Goal: Task Accomplishment & Management: Use online tool/utility

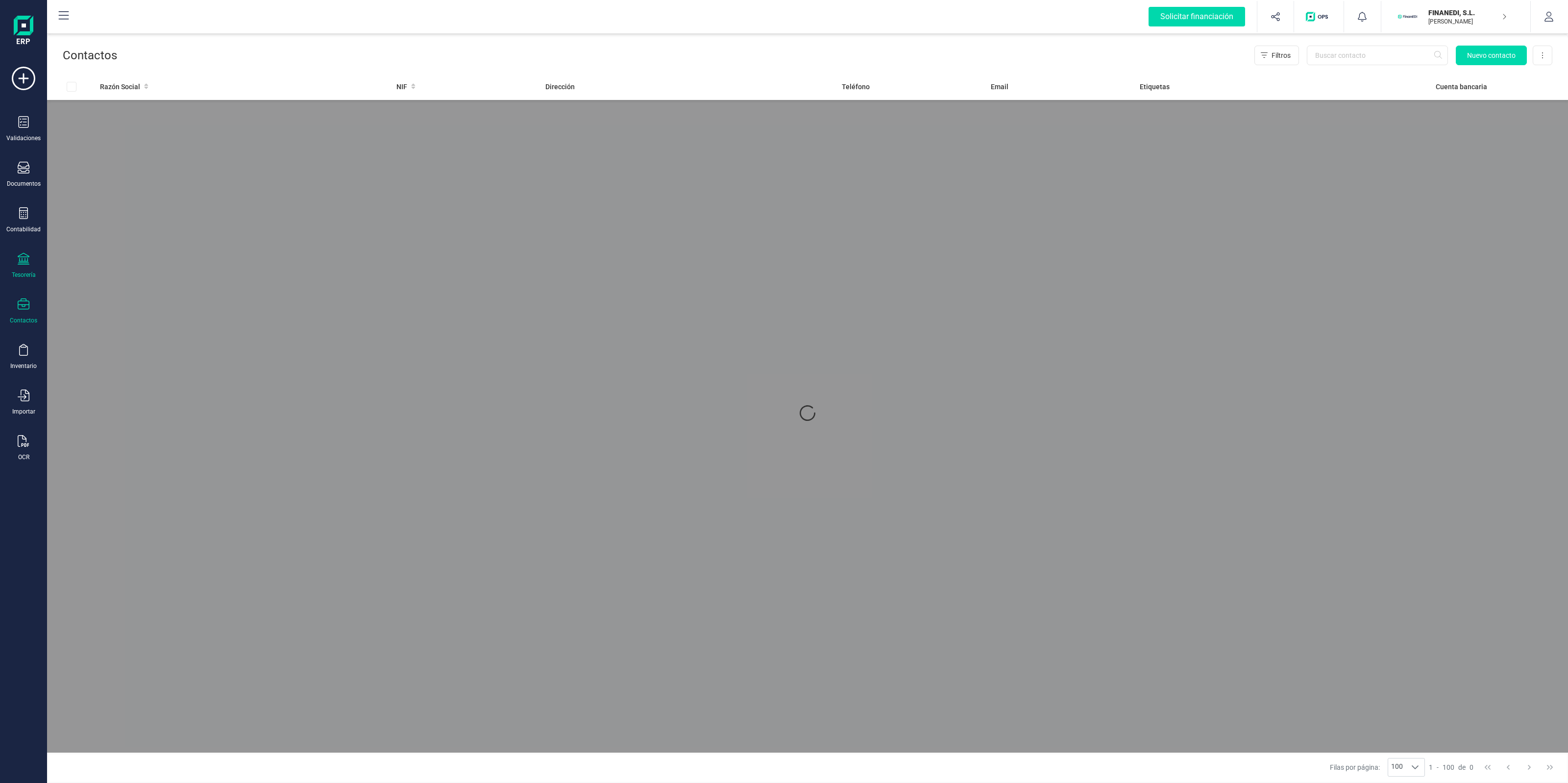
click at [35, 258] on div "Tesorería" at bounding box center [23, 265] width 39 height 26
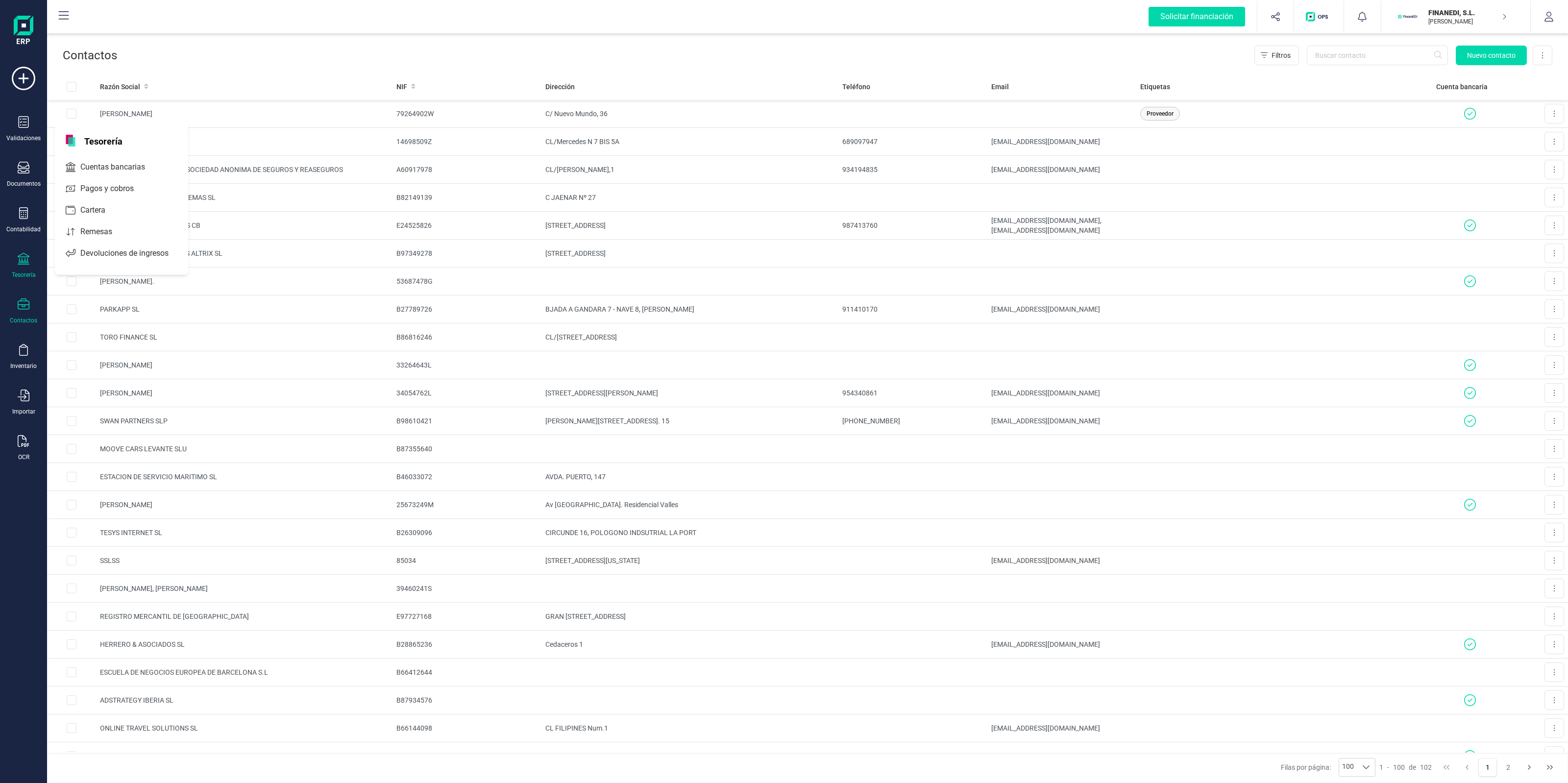
click at [29, 260] on icon at bounding box center [23, 258] width 12 height 12
click at [18, 258] on icon at bounding box center [23, 258] width 12 height 12
click at [112, 226] on span "Remesas" at bounding box center [103, 231] width 54 height 12
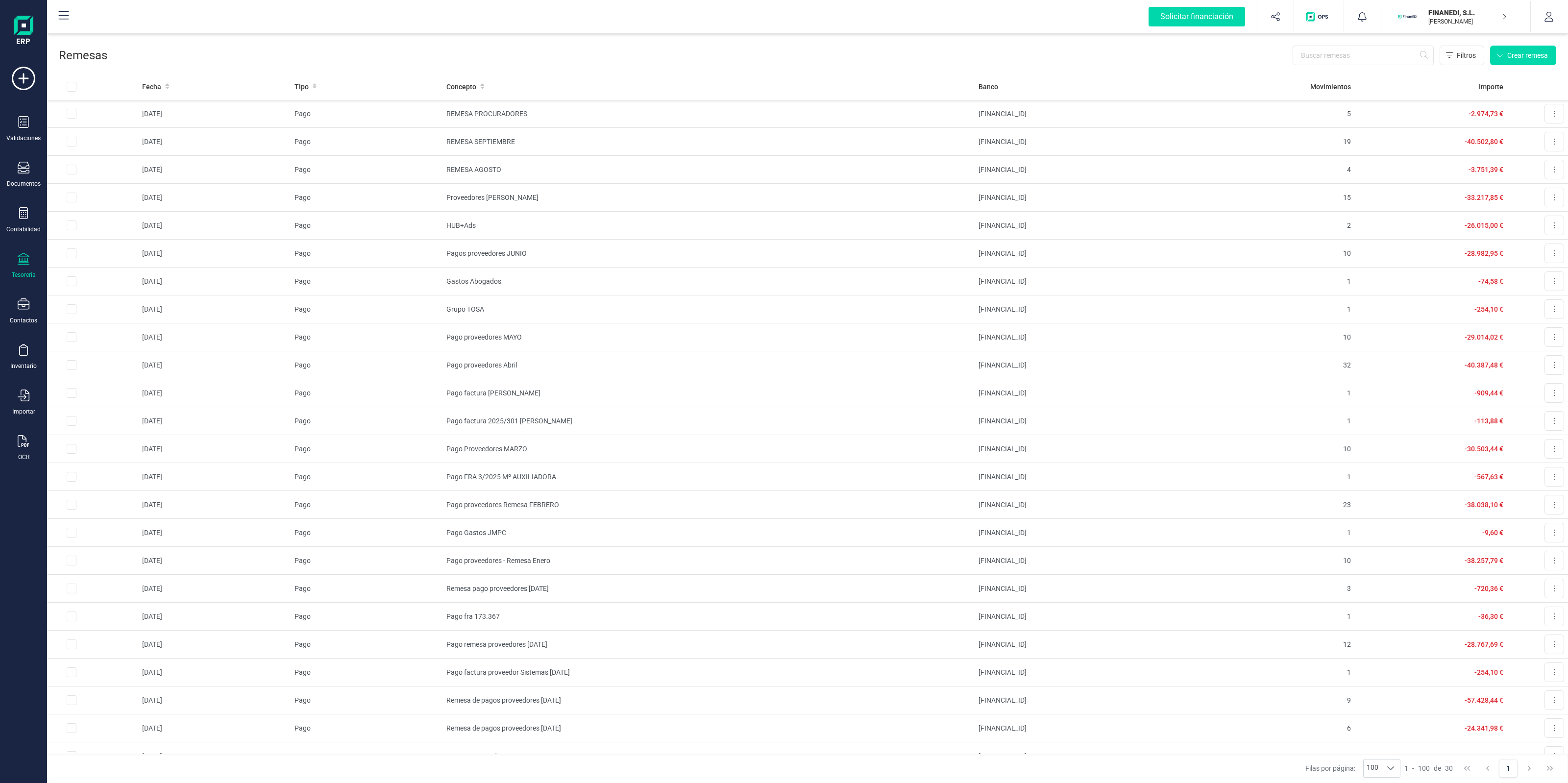
click at [1466, 16] on p "FINANEDI, S.L." at bounding box center [1468, 13] width 79 height 10
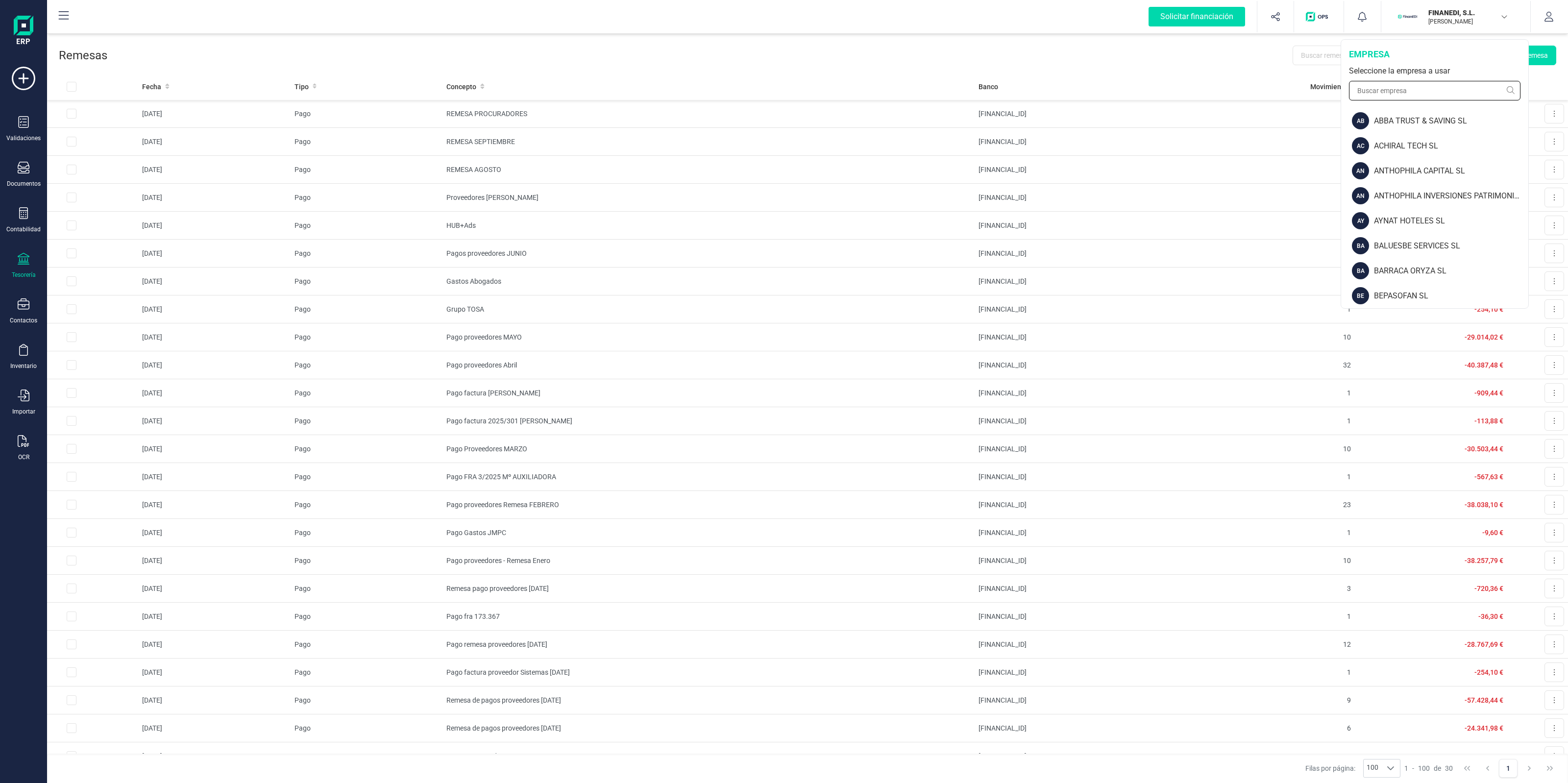
click at [1441, 86] on input "text" at bounding box center [1435, 91] width 172 height 19
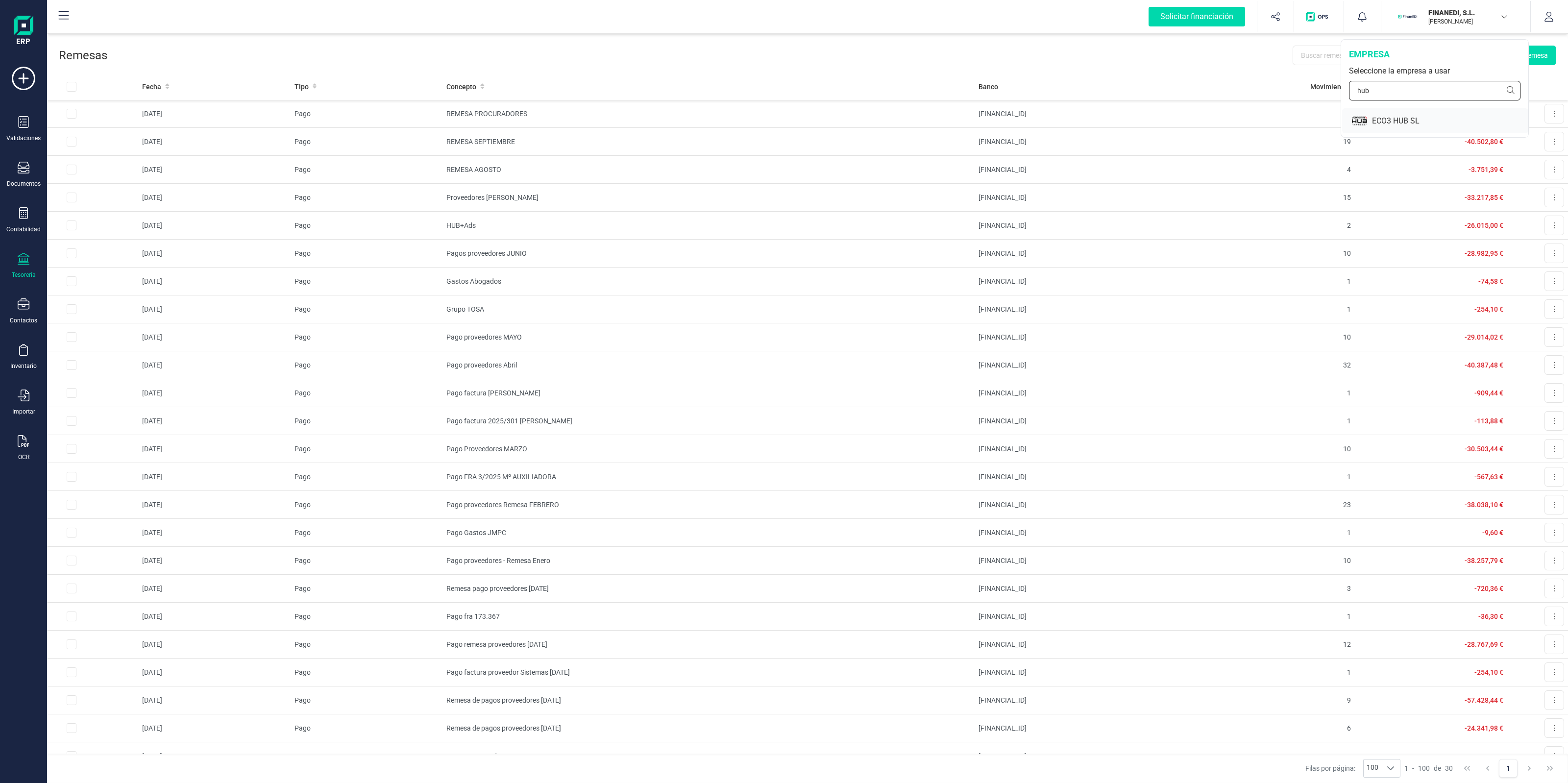
type input "hub"
click at [1427, 114] on div "ECO3 HUB SL" at bounding box center [1435, 121] width 186 height 25
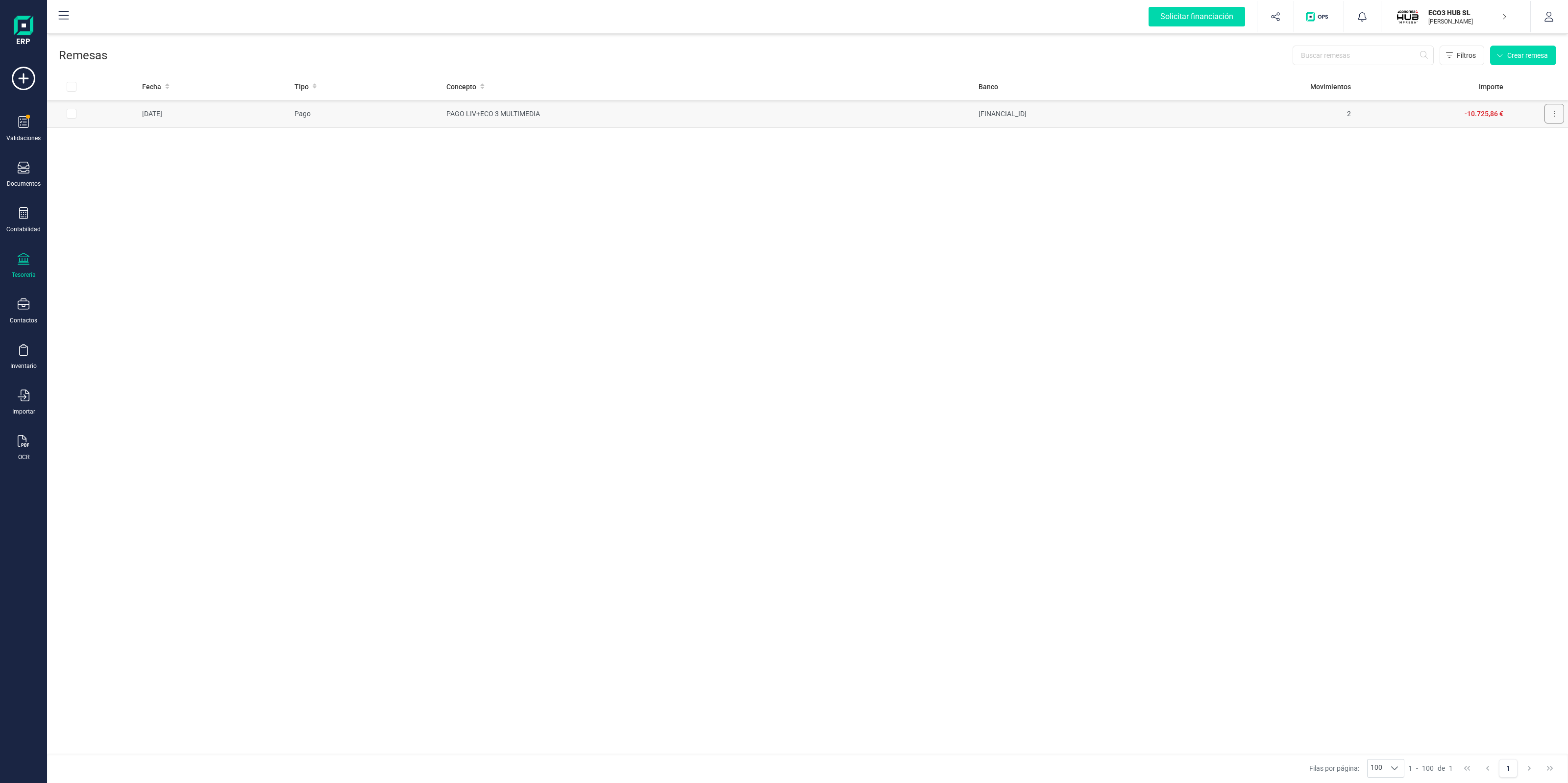
click at [1554, 115] on icon at bounding box center [1554, 113] width 2 height 8
click at [1522, 137] on span "Descargar SEPA" at bounding box center [1531, 138] width 49 height 10
click at [1417, 300] on div "Fecha Tipo Concepto Banco Movimientos Importe 03/10/2025 Pago PAGO LIV+ECO 3 MU…" at bounding box center [807, 413] width 1521 height 681
click at [1245, 112] on td "2" at bounding box center [1279, 114] width 152 height 28
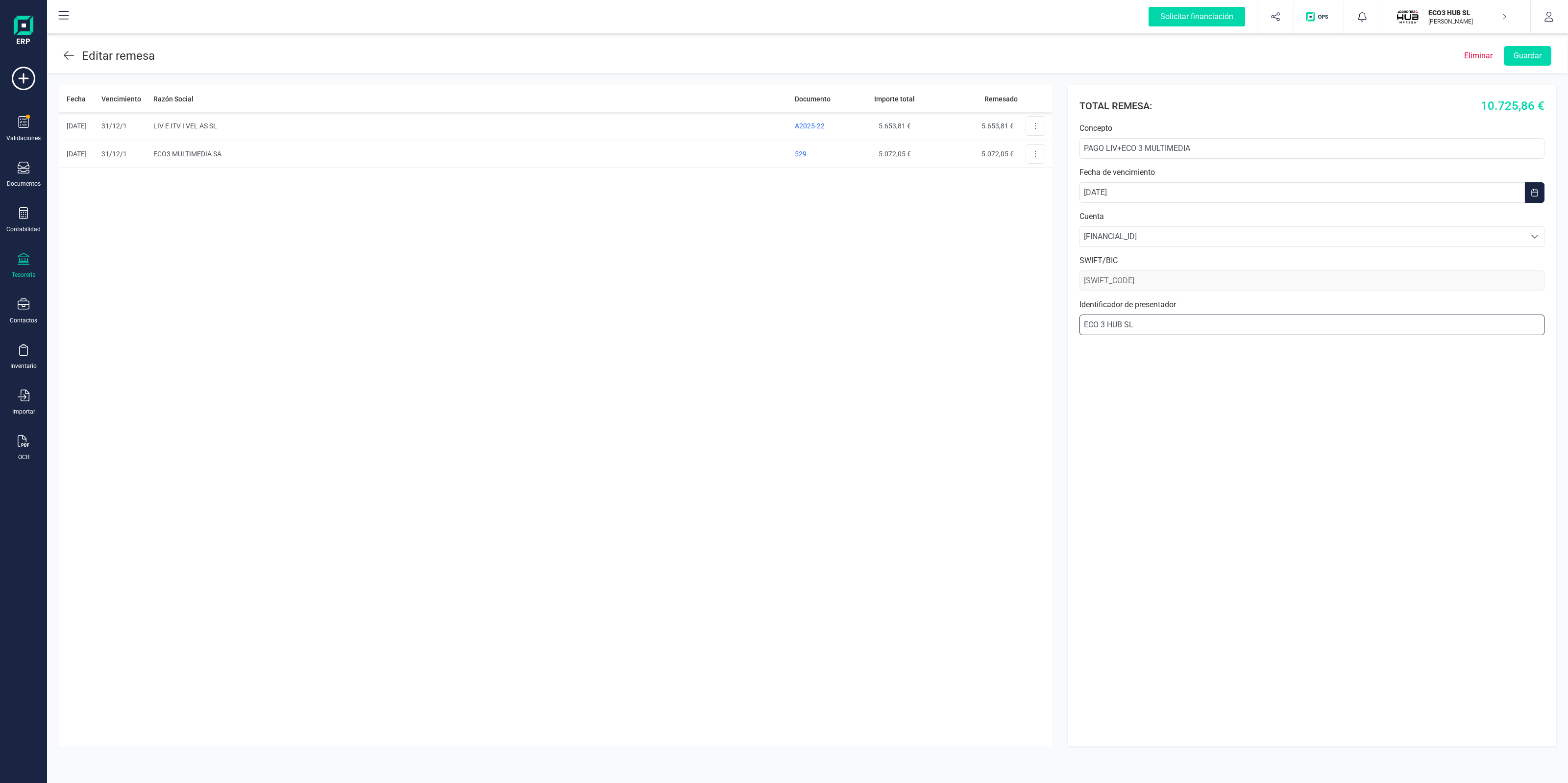
click at [1152, 326] on input "ECO 3 HUB SL" at bounding box center [1312, 325] width 465 height 21
click at [452, 265] on div "Fecha Vencimiento Razón Social Documento Importe total Remesado 03/10/2025 31/1…" at bounding box center [556, 415] width 993 height 661
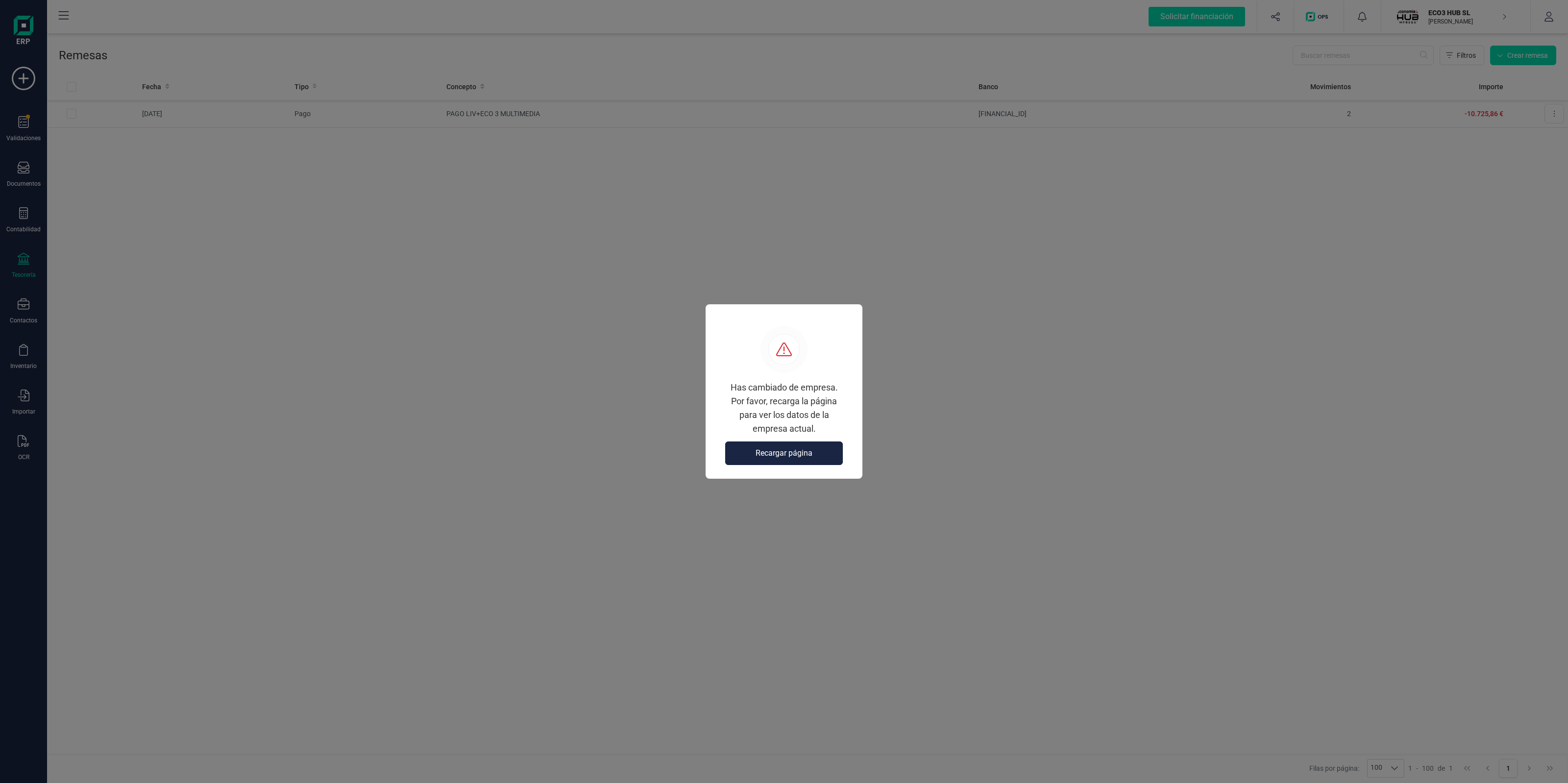
click at [768, 456] on span "Recargar página" at bounding box center [783, 453] width 57 height 12
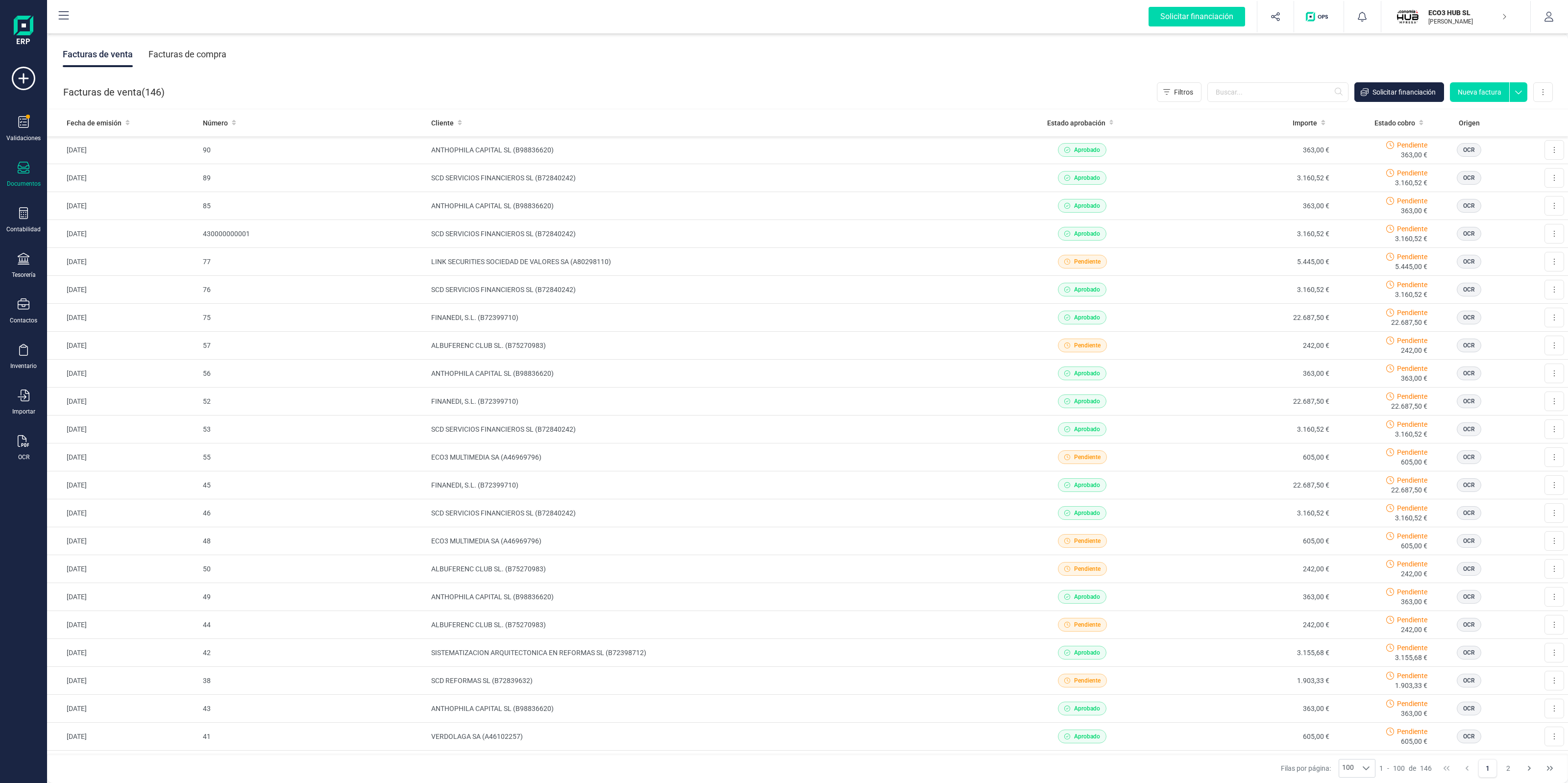
click at [1451, 30] on button "ECO3 HUB [PERSON_NAME] DEVELOPER" at bounding box center [1456, 17] width 125 height 32
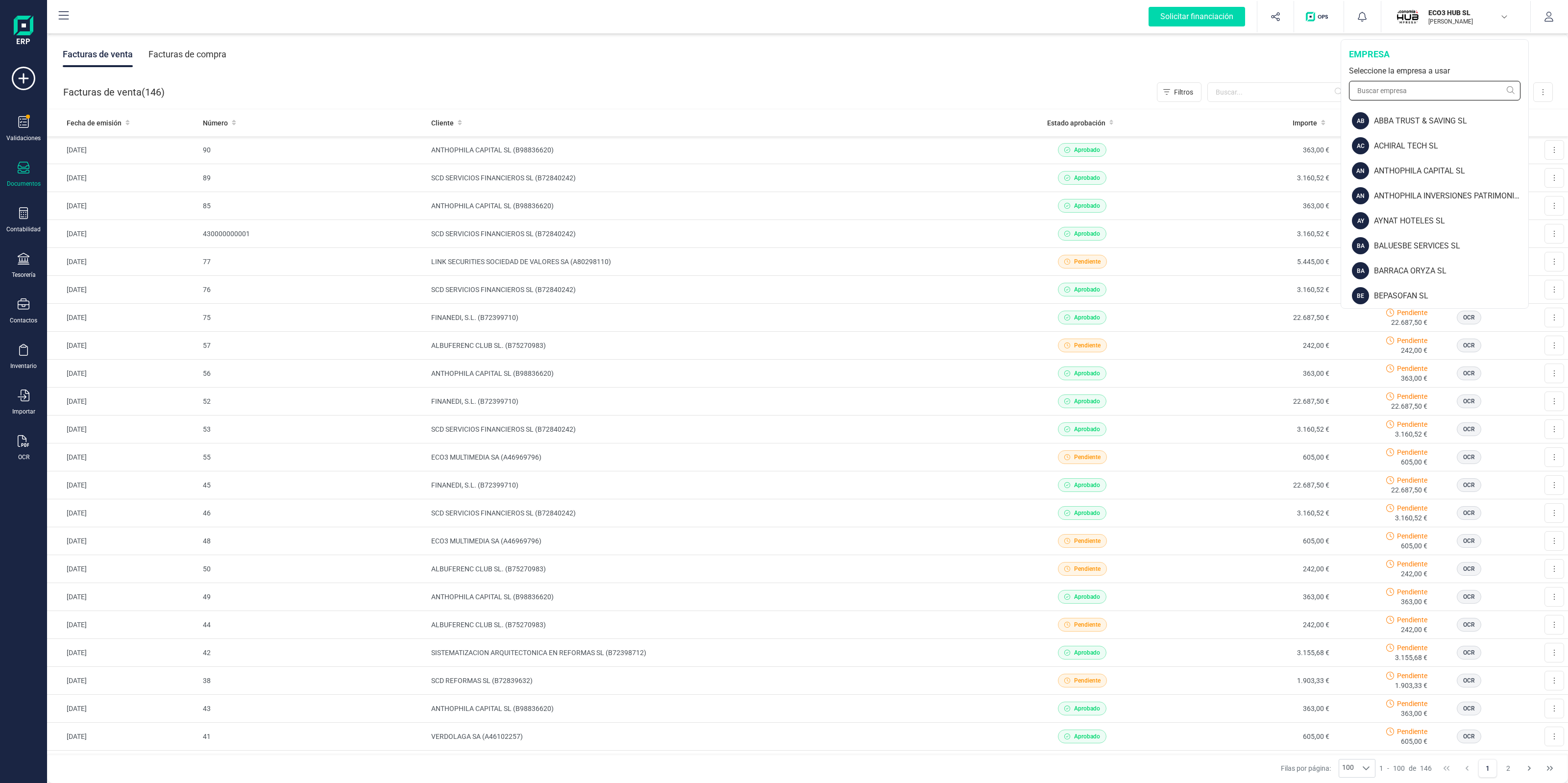
click at [1443, 82] on input "text" at bounding box center [1435, 91] width 172 height 19
type input "scd"
click at [1418, 242] on div "SCD SERVICIOS FINANCIEROS SL" at bounding box center [1450, 245] width 156 height 12
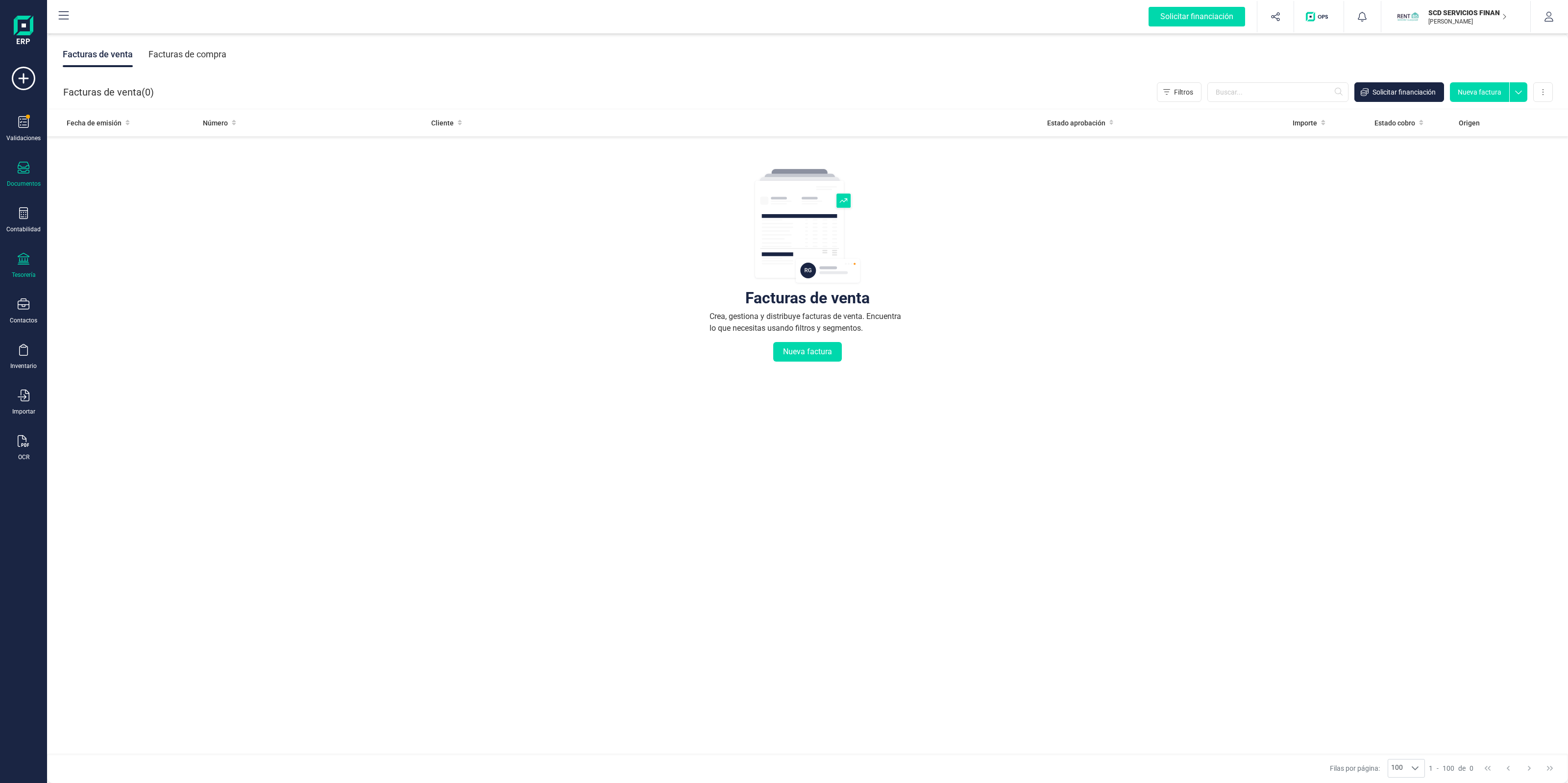
click at [11, 261] on div "Tesorería" at bounding box center [23, 265] width 39 height 26
click at [100, 230] on span "Remesas" at bounding box center [103, 231] width 54 height 12
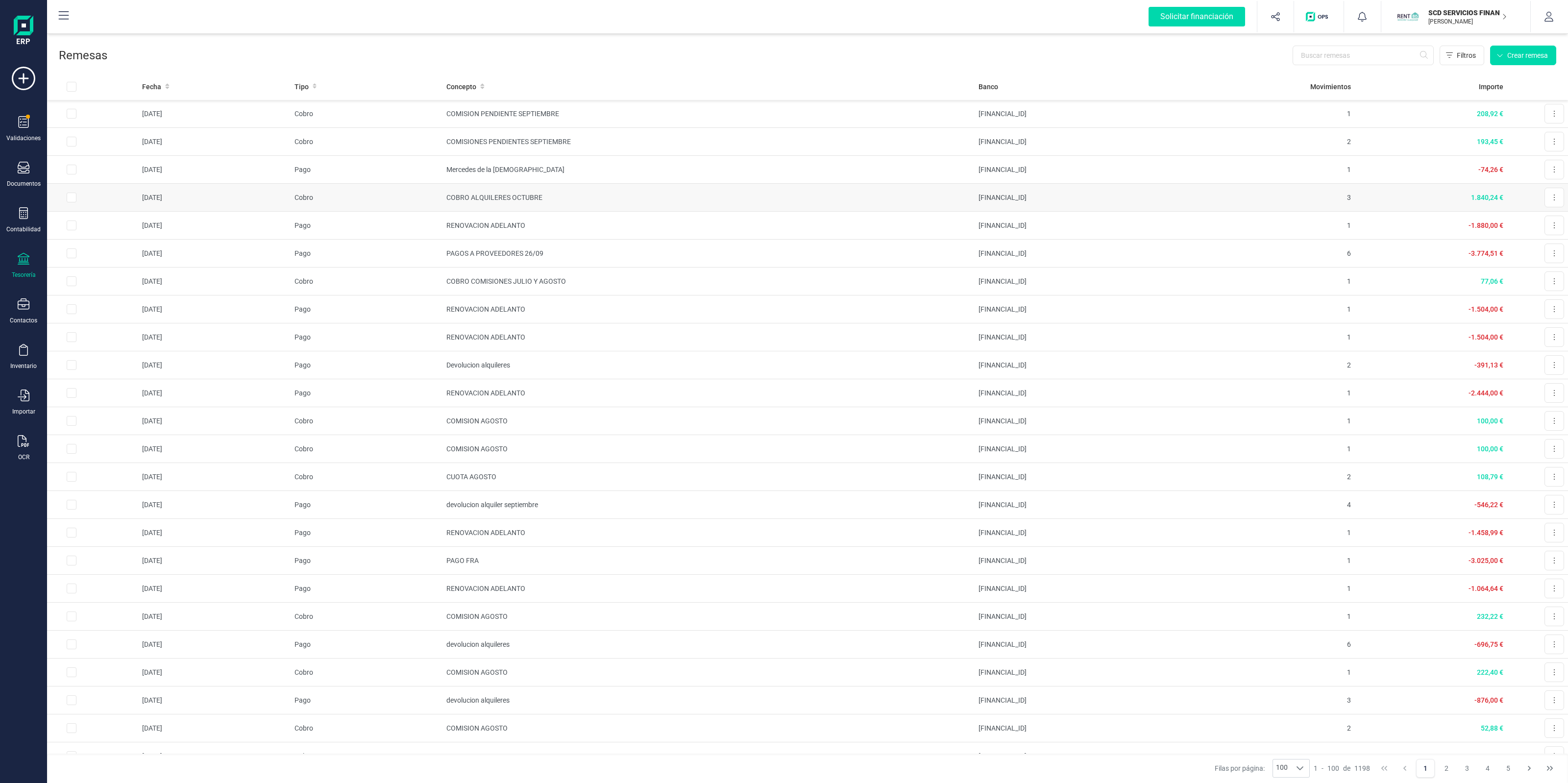
click at [878, 202] on td "COBRO ALQUILERES OCTUBRE" at bounding box center [709, 198] width 532 height 28
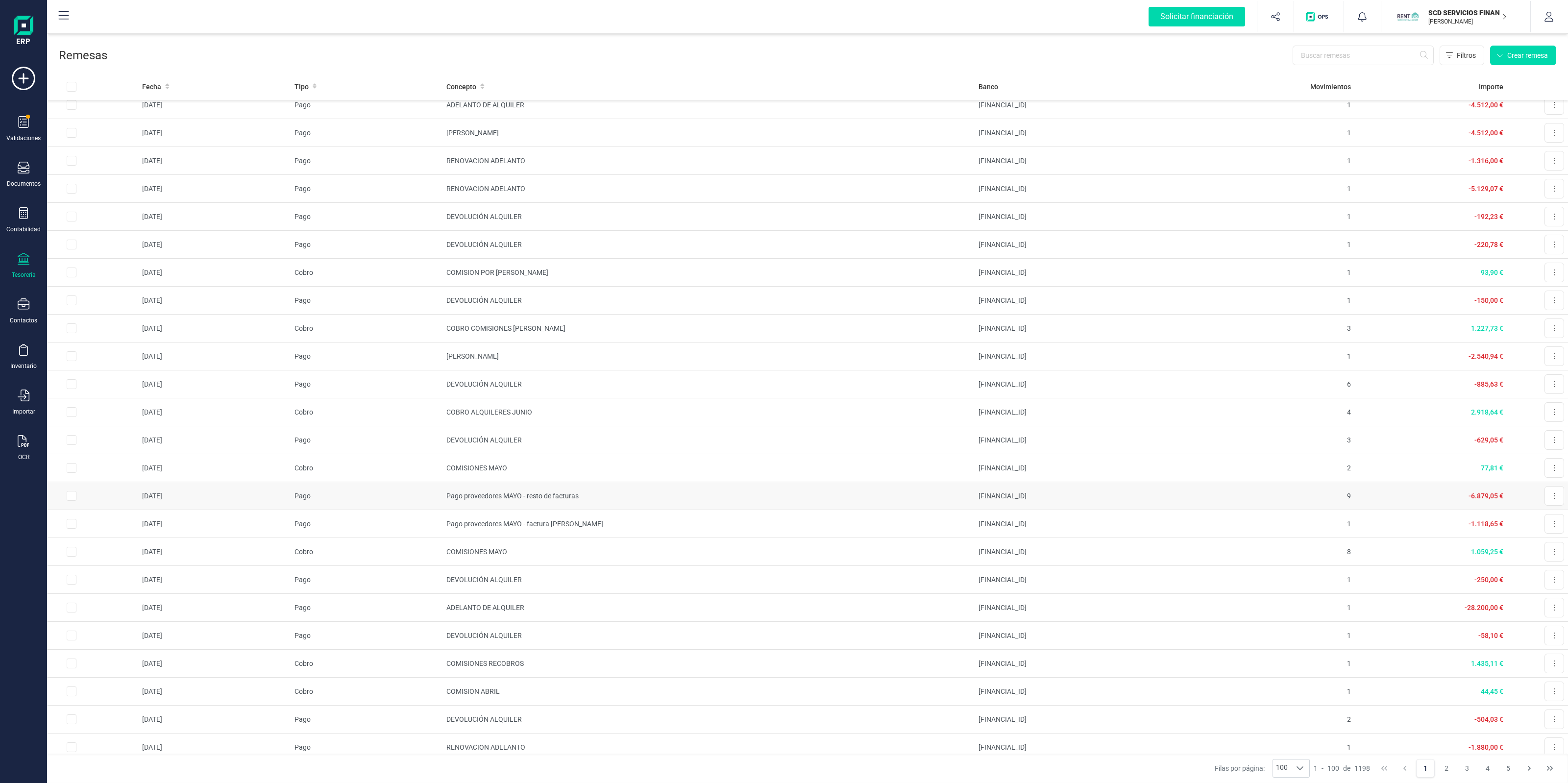
scroll to position [2171, 0]
click at [1480, 768] on button "4" at bounding box center [1488, 768] width 19 height 19
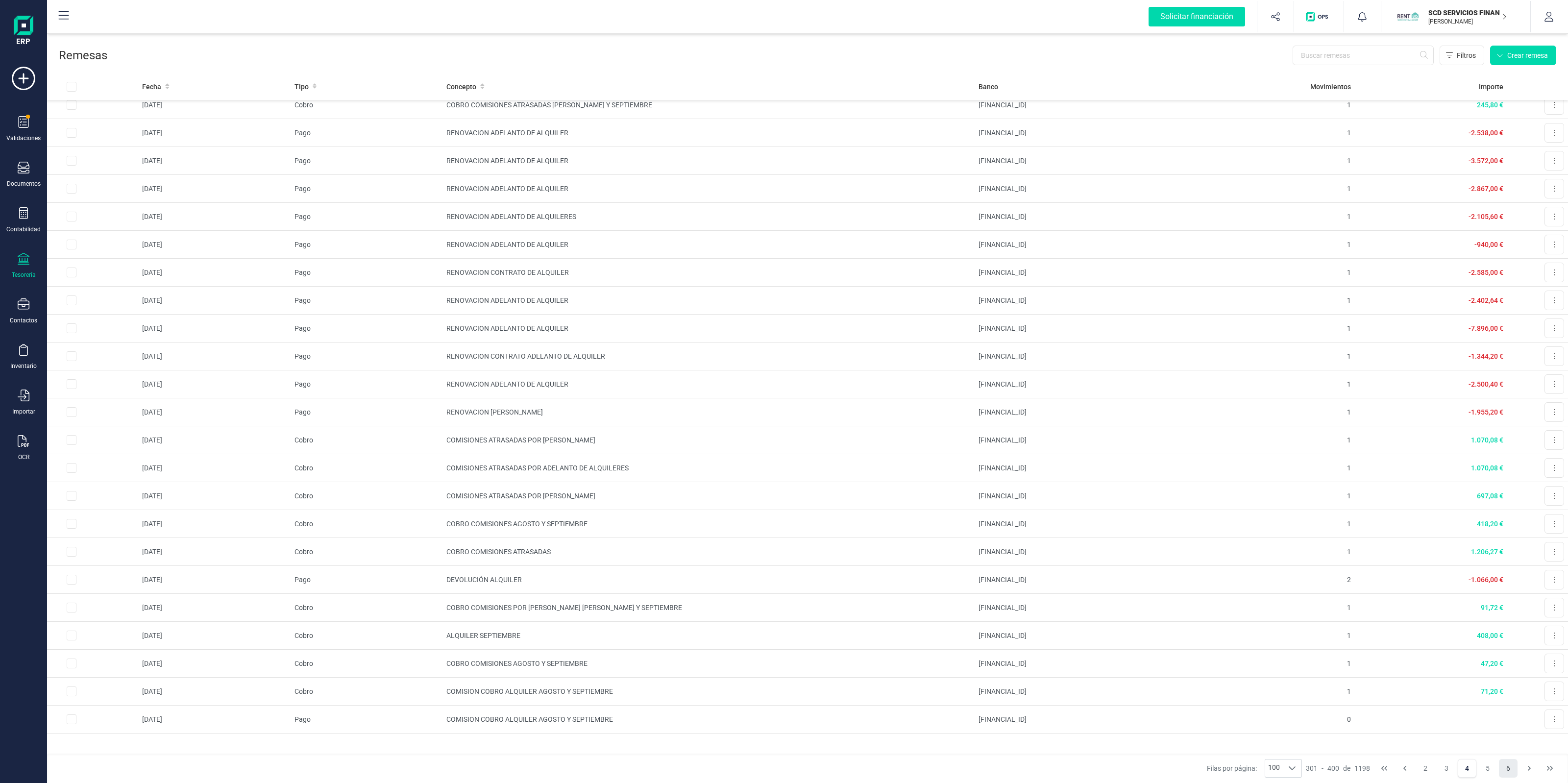
click at [1507, 770] on button "6" at bounding box center [1508, 768] width 19 height 19
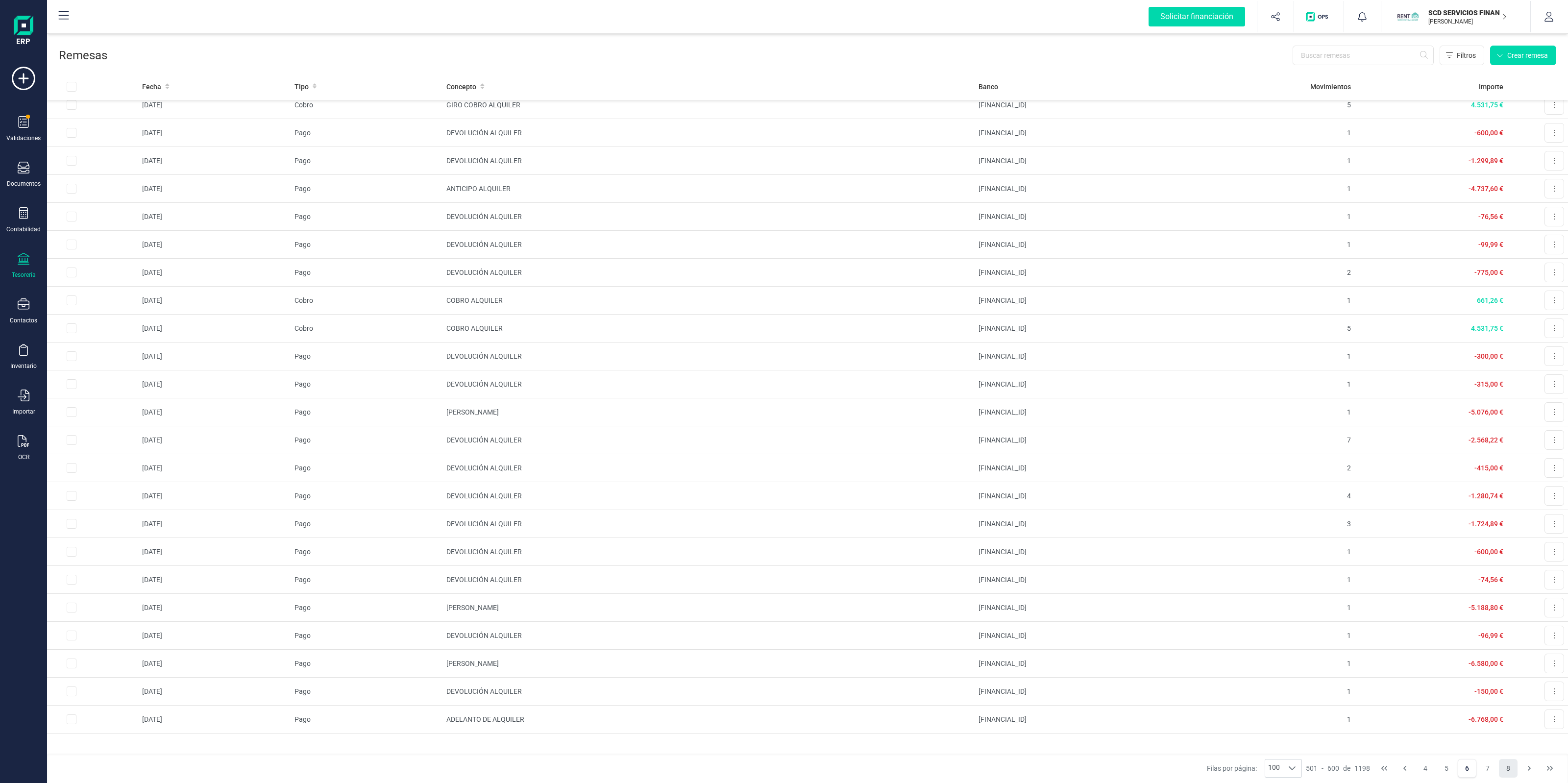
click at [1502, 768] on button "8" at bounding box center [1508, 768] width 19 height 19
click at [1454, 768] on button "7" at bounding box center [1446, 768] width 19 height 19
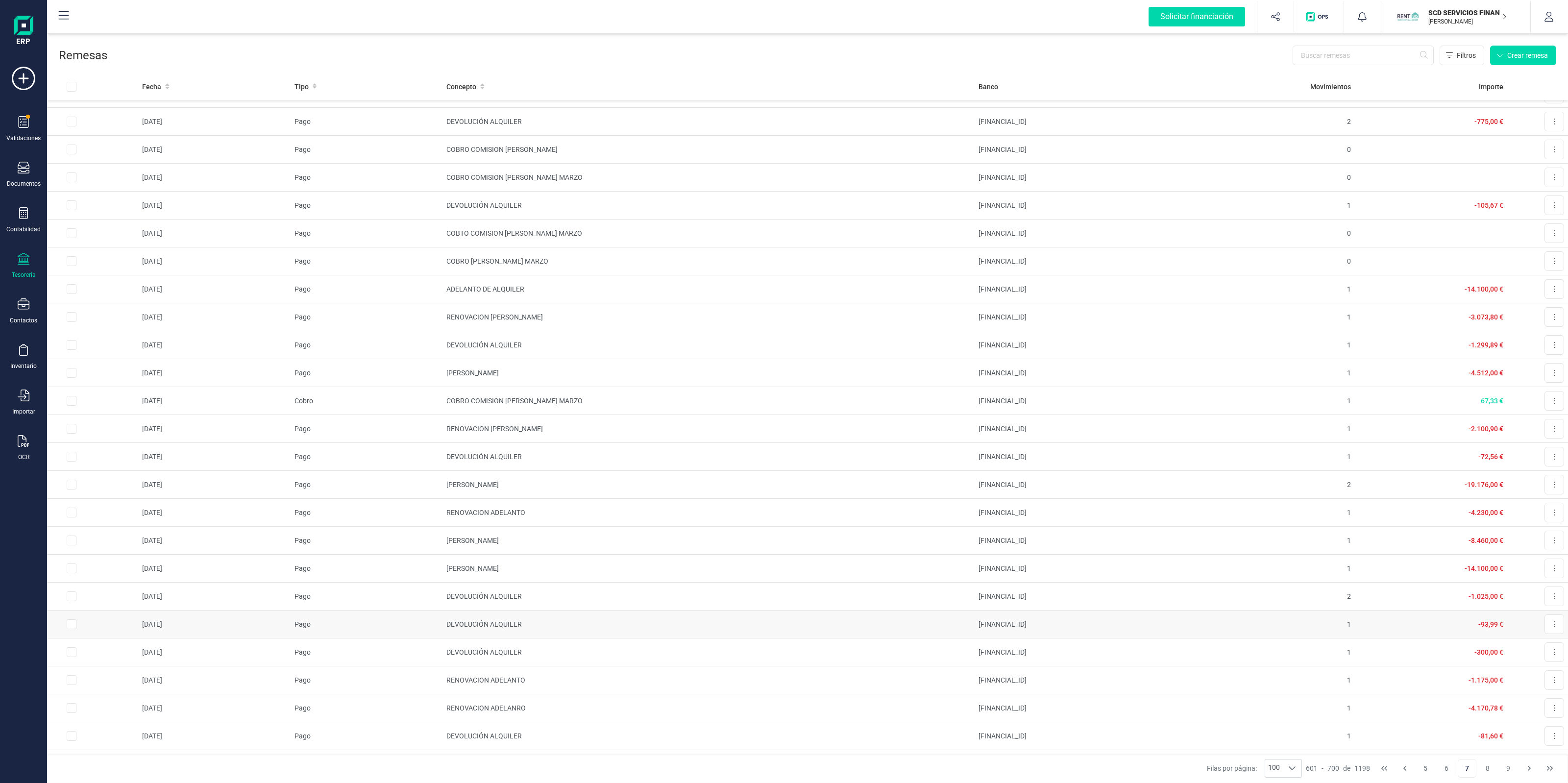
scroll to position [796, 0]
drag, startPoint x: 130, startPoint y: 325, endPoint x: 1383, endPoint y: 346, distance: 1253.2
click at [1383, 346] on tbody "[DATE] Pago DEVOLUCIÓN ALQUILER [FINANCIAL_ID] 1 -425,00 € Descargar SEPA [DATE…" at bounding box center [807, 700] width 1521 height 2793
click at [1414, 337] on td "-3.073,80 €" at bounding box center [1431, 323] width 152 height 28
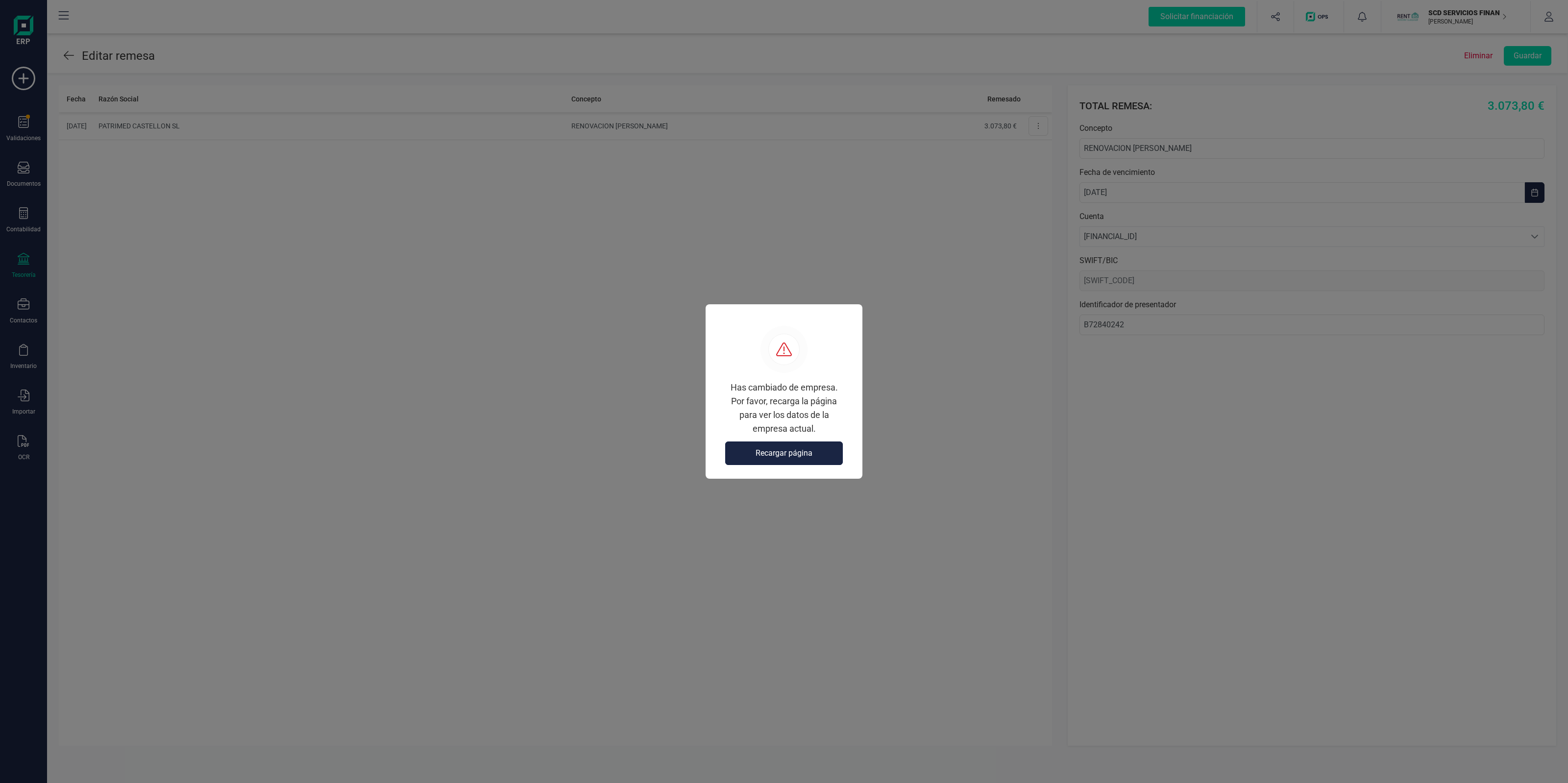
click at [775, 452] on span "Recargar página" at bounding box center [783, 453] width 57 height 12
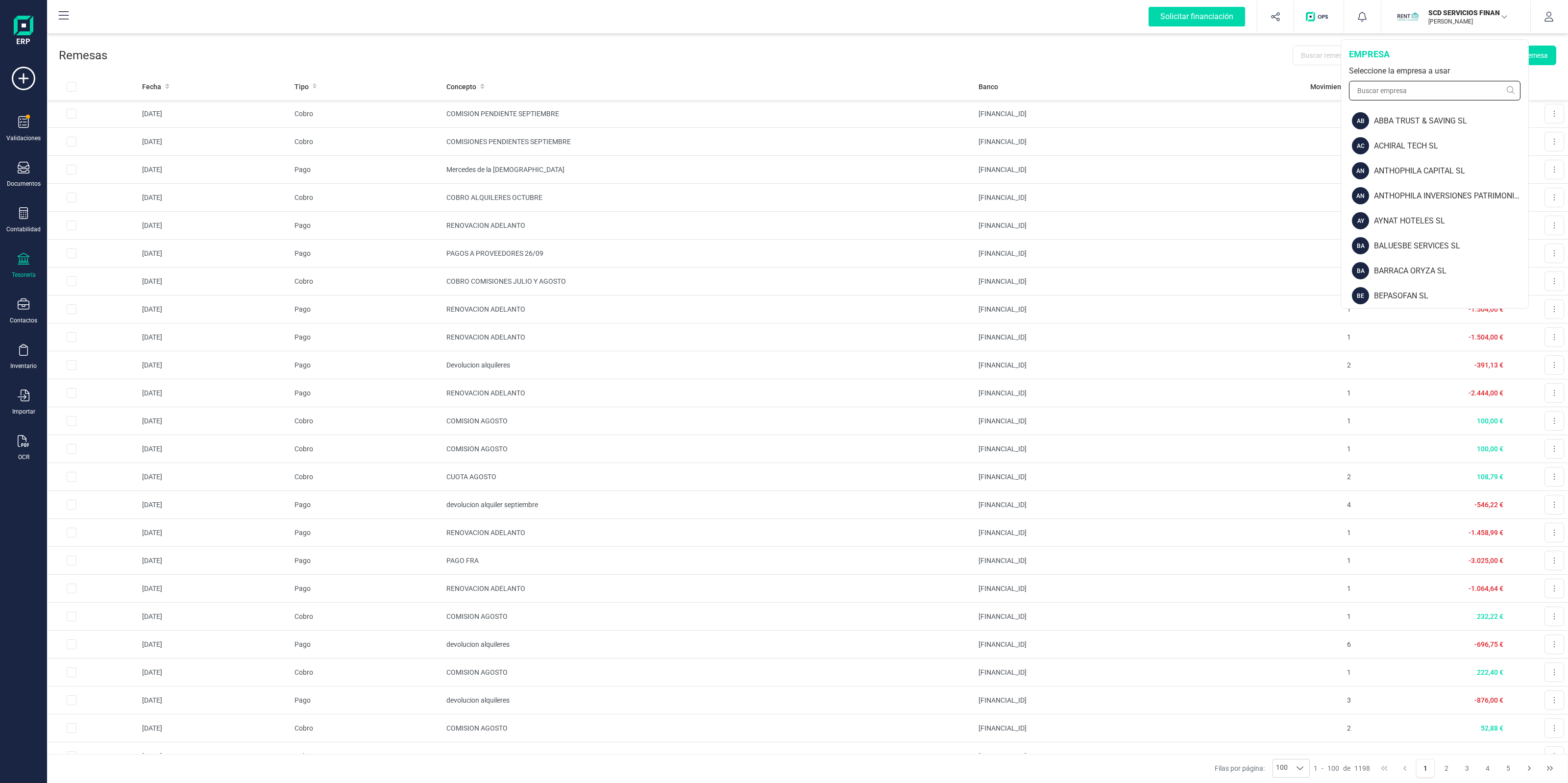
click at [1399, 94] on input "text" at bounding box center [1435, 91] width 172 height 19
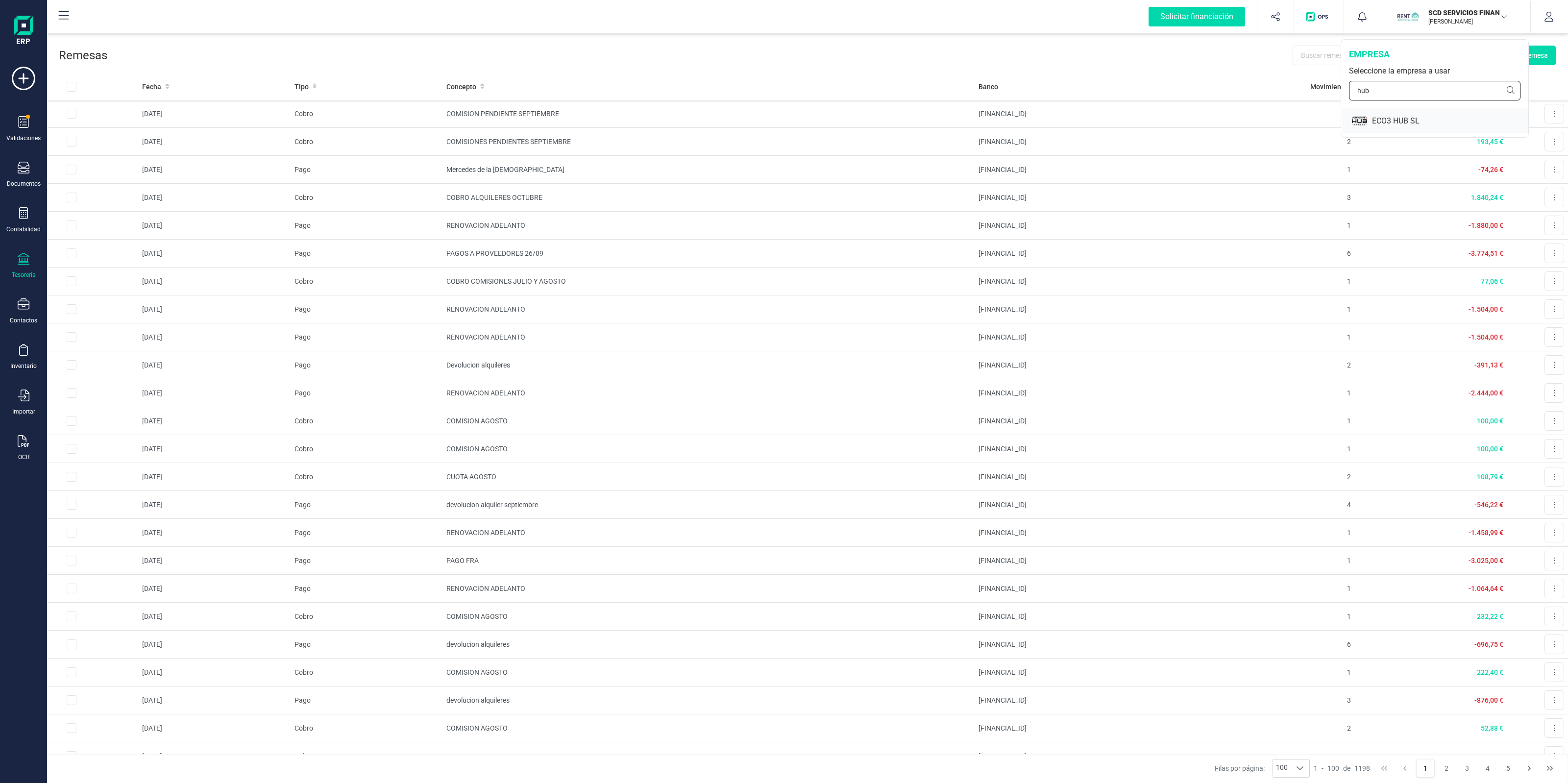
type input "hub"
click at [1407, 118] on div "ECO3 HUB SL" at bounding box center [1450, 121] width 156 height 12
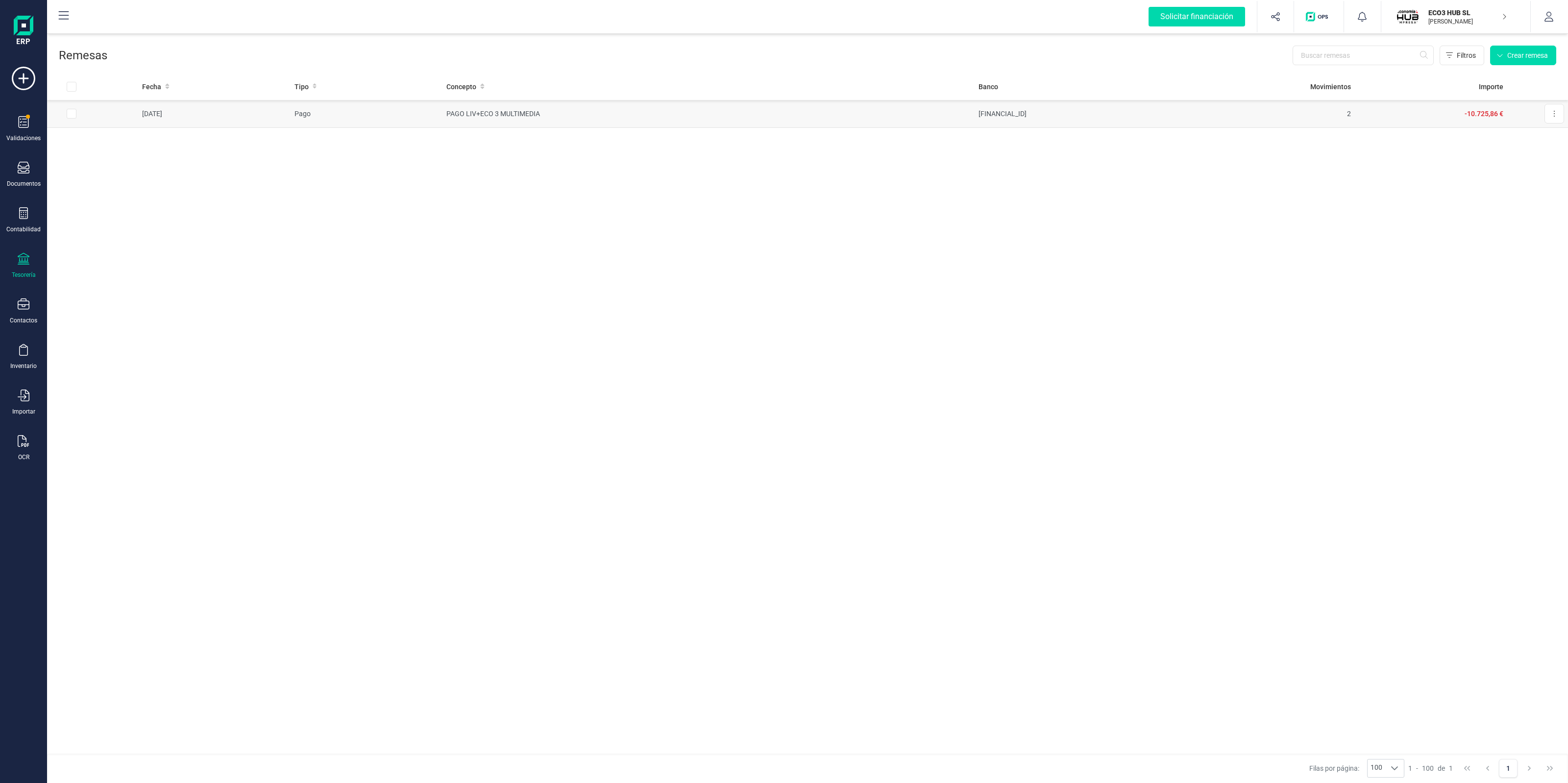
click at [1101, 125] on td "ES7621005982590200060709" at bounding box center [1088, 114] width 228 height 28
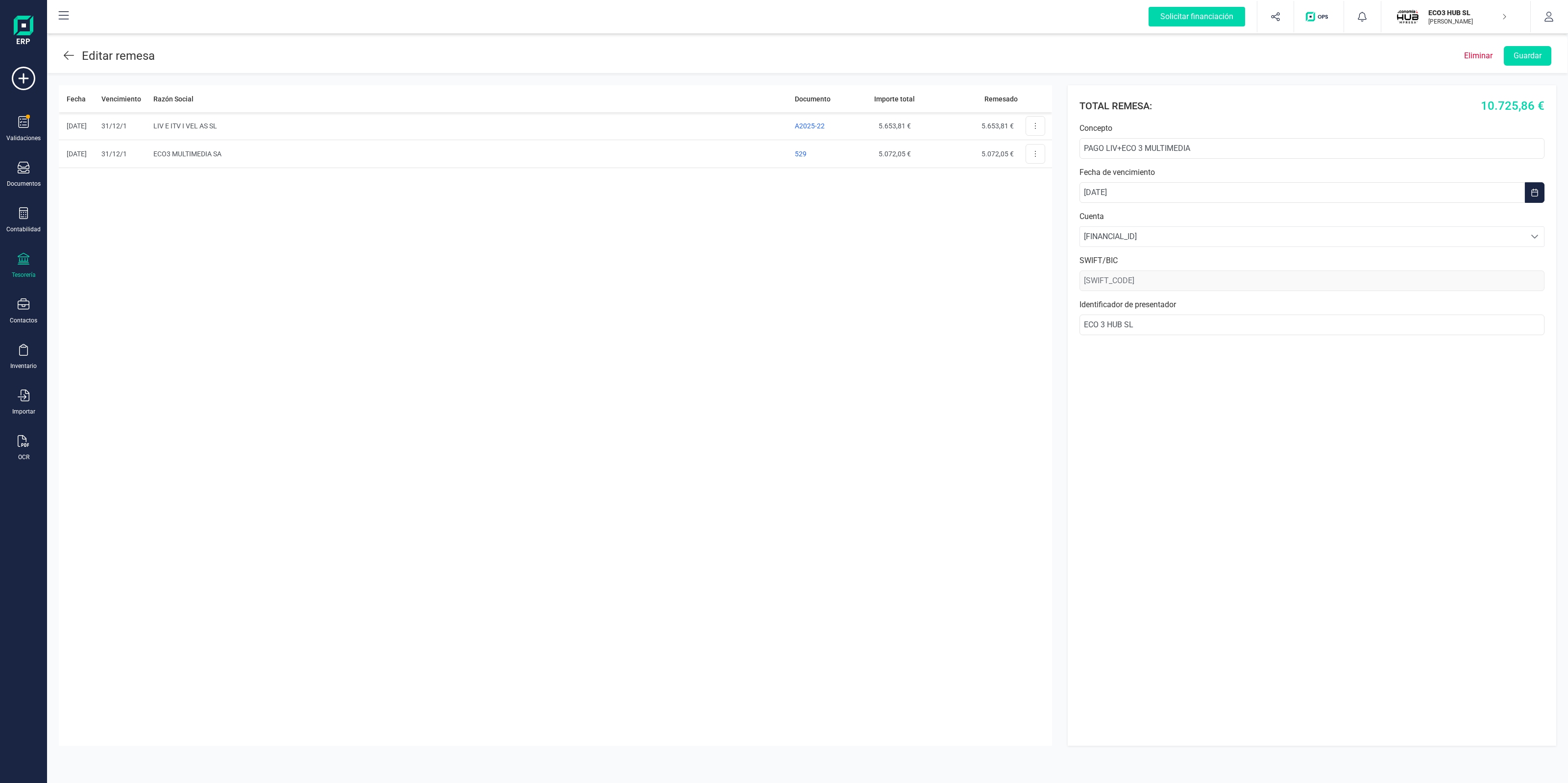
click at [61, 57] on header "Editar remesa Eliminar Guardar" at bounding box center [807, 54] width 1520 height 39
drag, startPoint x: 74, startPoint y: 60, endPoint x: 62, endPoint y: 59, distance: 12.0
click at [74, 60] on div "Editar remesa" at bounding box center [110, 55] width 91 height 18
click at [62, 59] on header "Editar remesa Eliminar Guardar" at bounding box center [807, 54] width 1520 height 39
click at [68, 57] on icon at bounding box center [69, 55] width 10 height 12
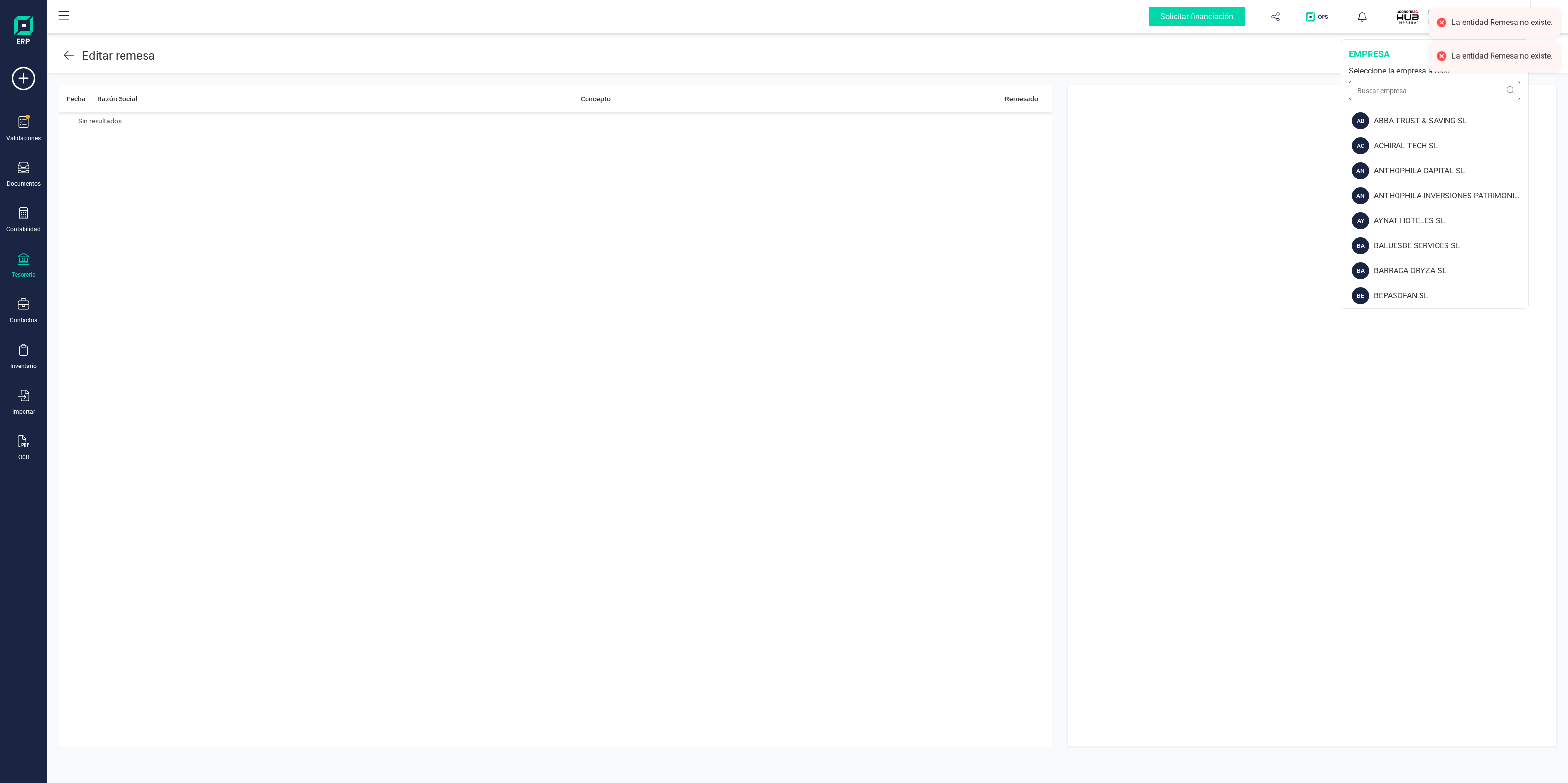
click at [1407, 98] on input "text" at bounding box center [1435, 91] width 172 height 19
type input "scd"
click at [1411, 239] on div "SCD SERVICIOS FINANCIEROS SL" at bounding box center [1435, 245] width 186 height 25
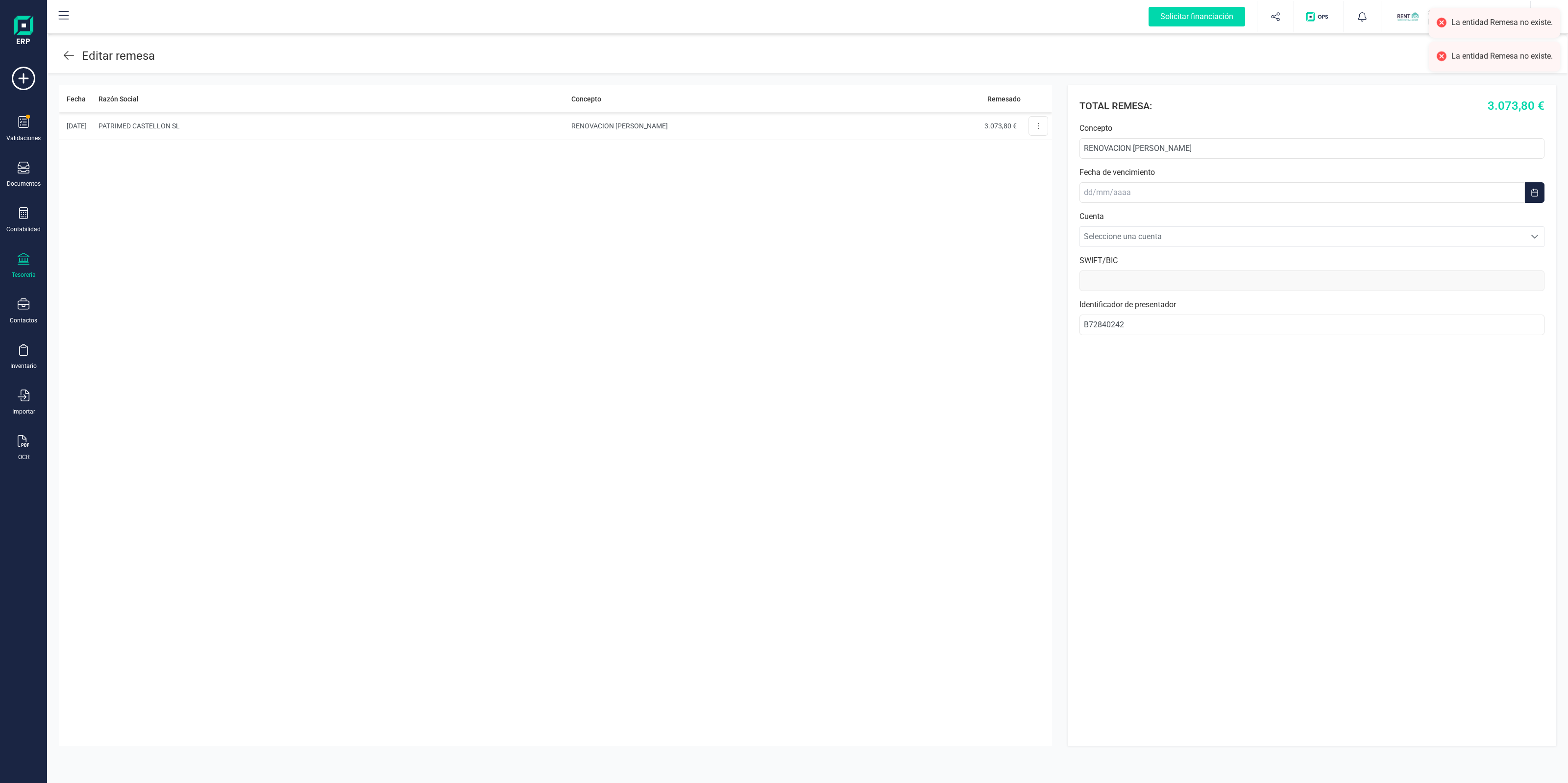
type input "27/03/2024"
type input "BCOEESMM159"
click at [66, 52] on icon at bounding box center [69, 55] width 10 height 12
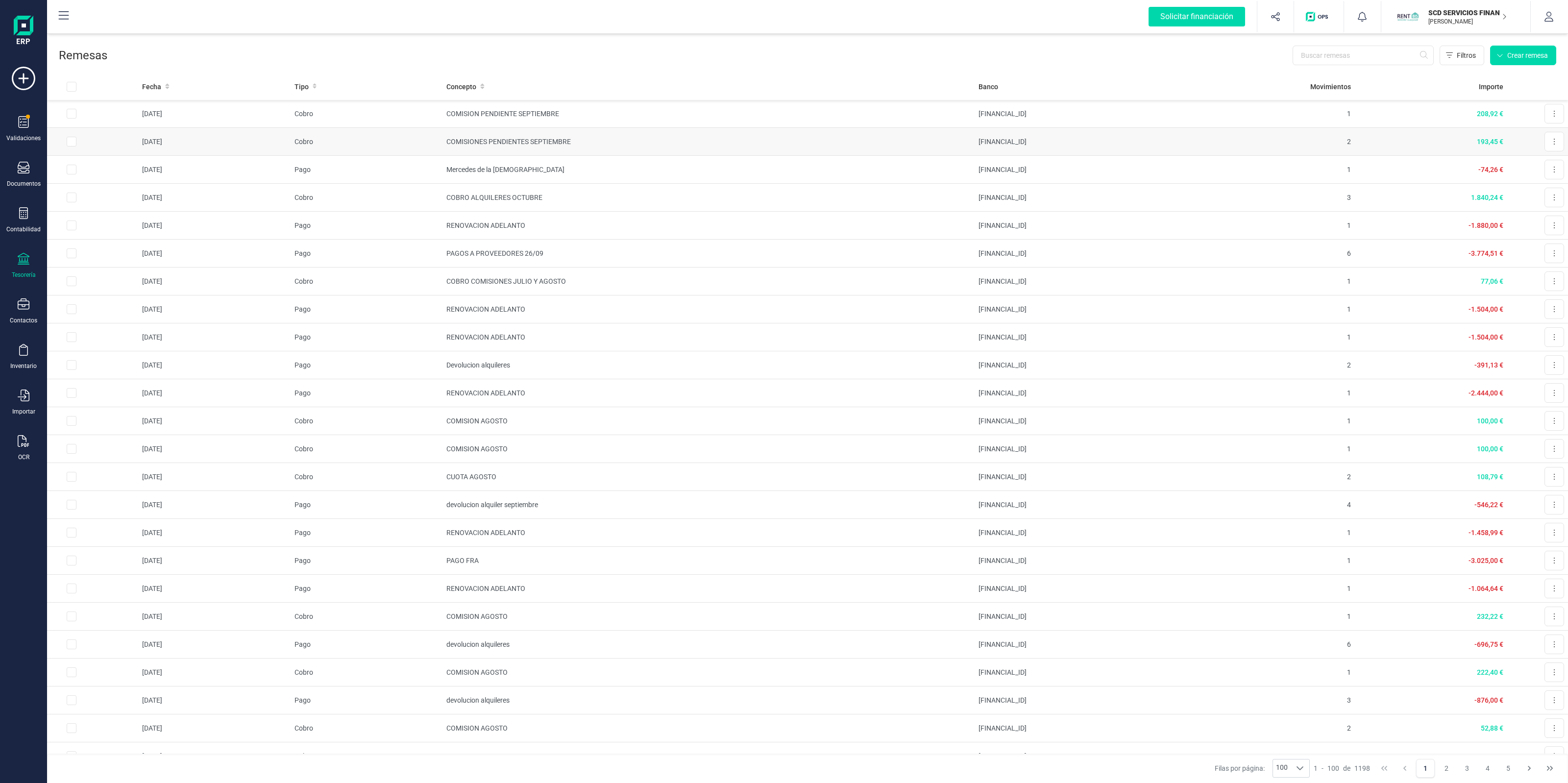
click at [804, 147] on td "COMISIONES PENDIENTES SEPTIEMBRE" at bounding box center [709, 142] width 532 height 28
click at [1552, 142] on button at bounding box center [1554, 142] width 19 height 19
click at [1511, 164] on span "Descargar SEPA" at bounding box center [1531, 166] width 49 height 10
